Goal: Information Seeking & Learning: Learn about a topic

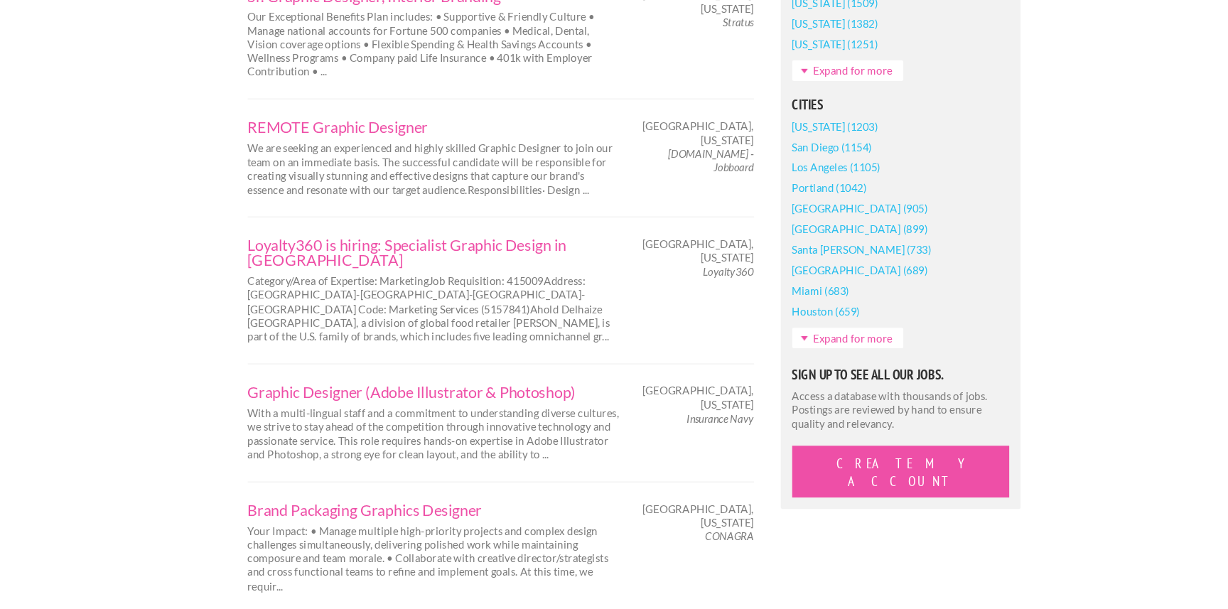
scroll to position [1105, 0]
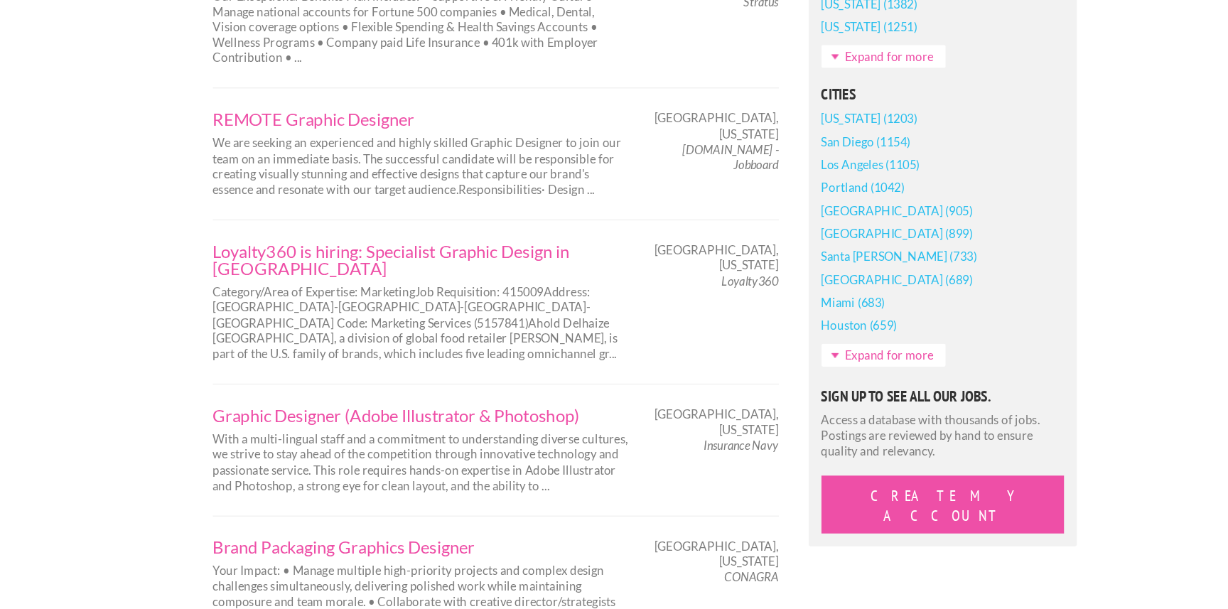
click at [597, 265] on div "Loyalty360 is hiring: Specialist Graphic Design in Chicago Category/Area of Exp…" at bounding box center [490, 311] width 473 height 137
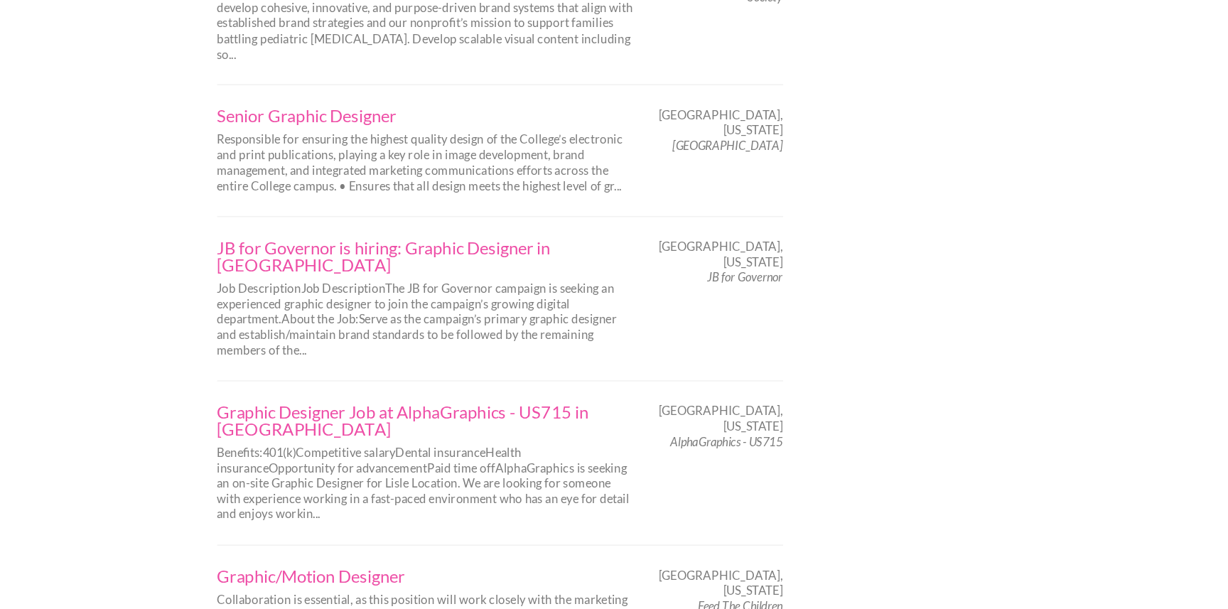
scroll to position [2305, 0]
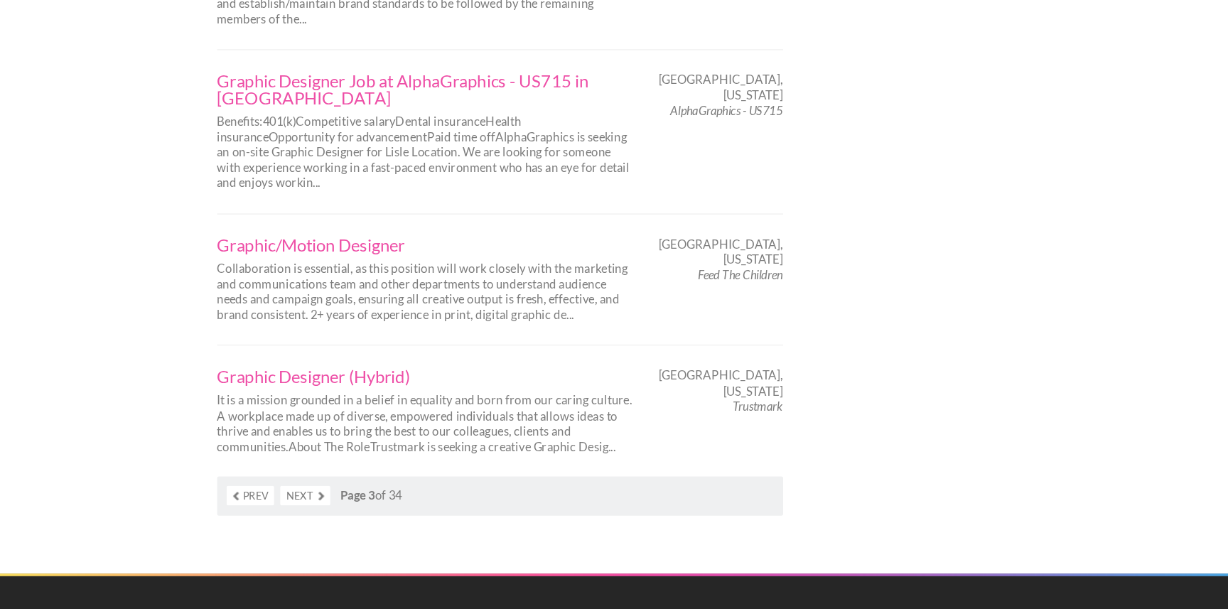
click at [326, 506] on link "Next" at bounding box center [327, 514] width 42 height 16
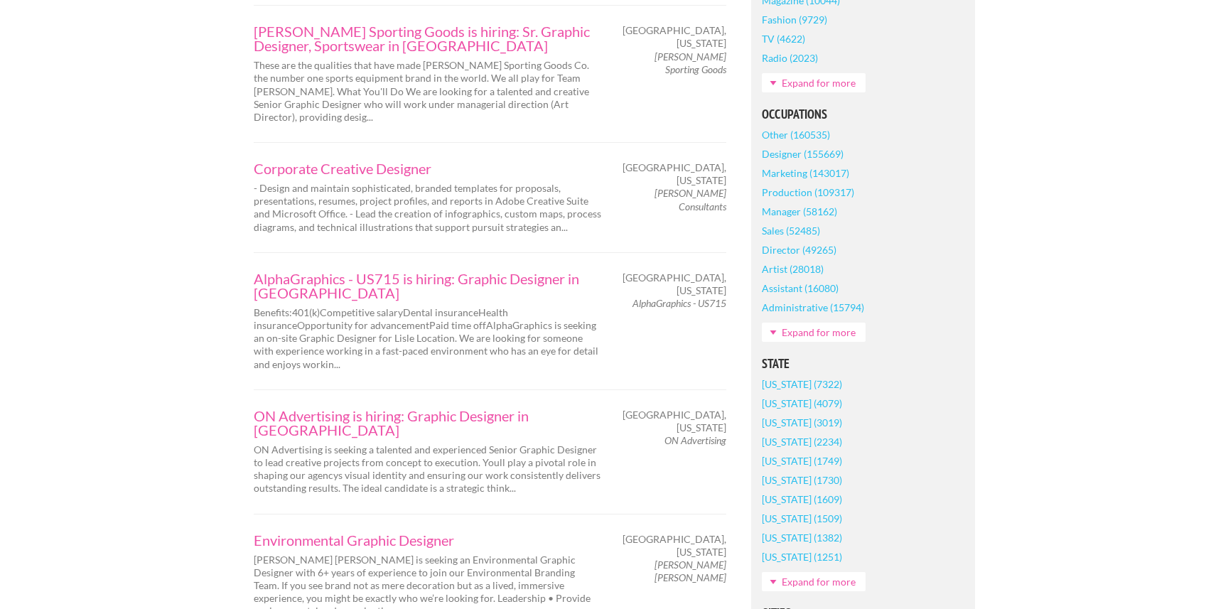
scroll to position [840, 0]
